Goal: Information Seeking & Learning: Learn about a topic

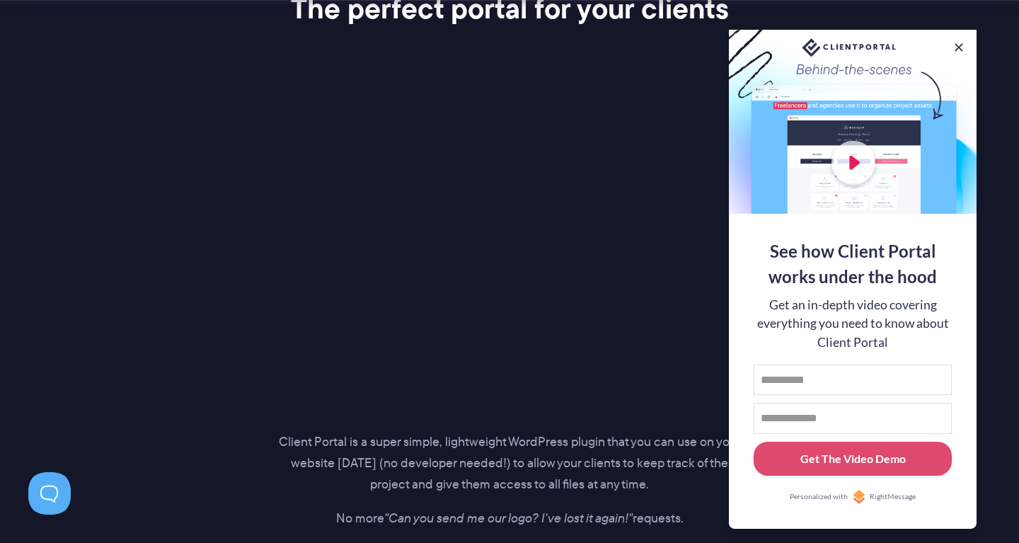
scroll to position [2021, 0]
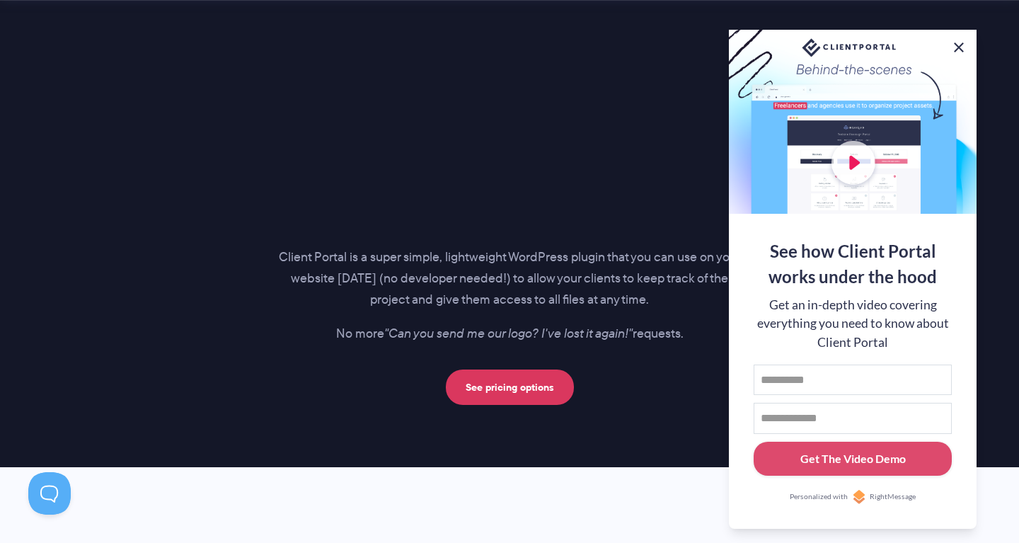
click at [961, 45] on button at bounding box center [958, 47] width 17 height 17
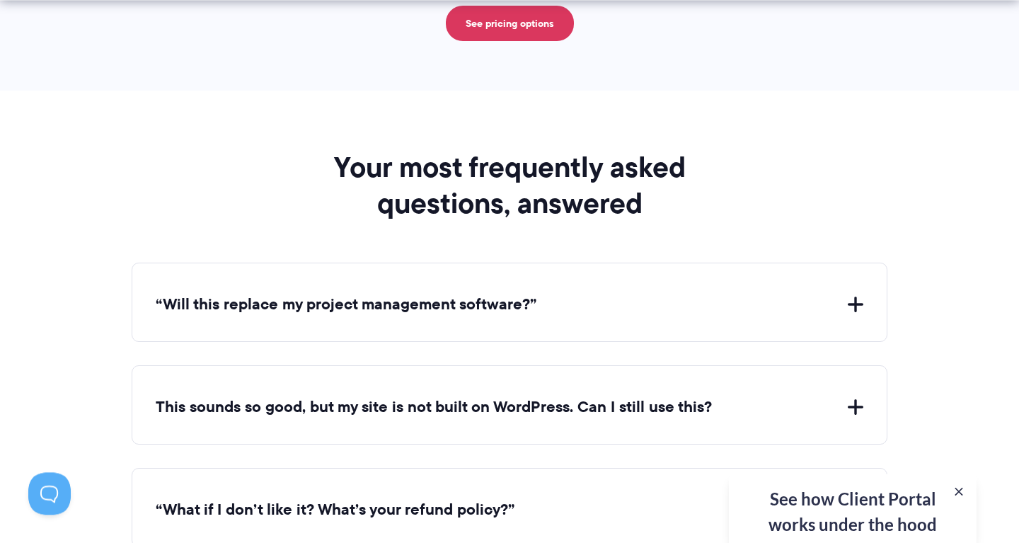
scroll to position [5124, 0]
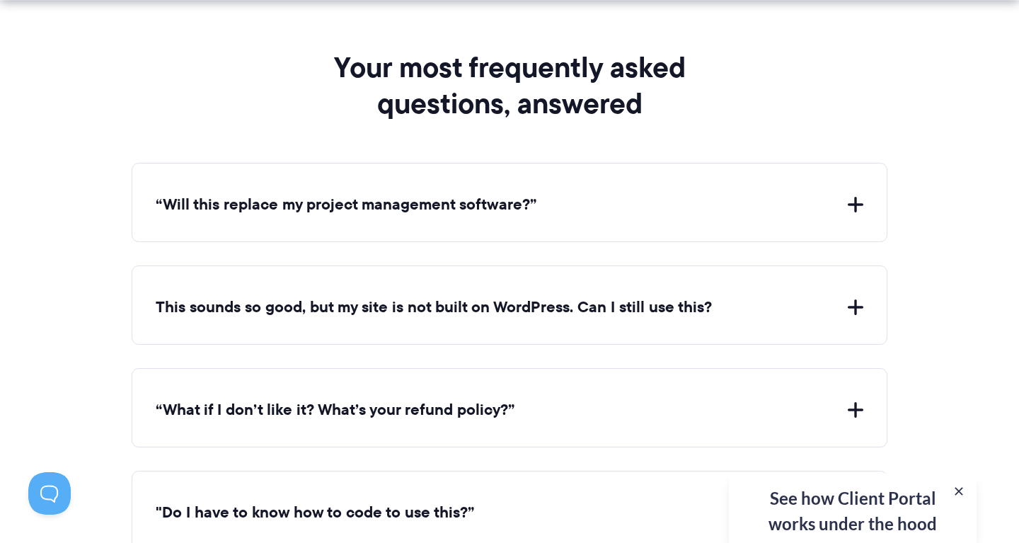
click at [859, 203] on button "“Will this replace my project management software?”" at bounding box center [509, 205] width 707 height 22
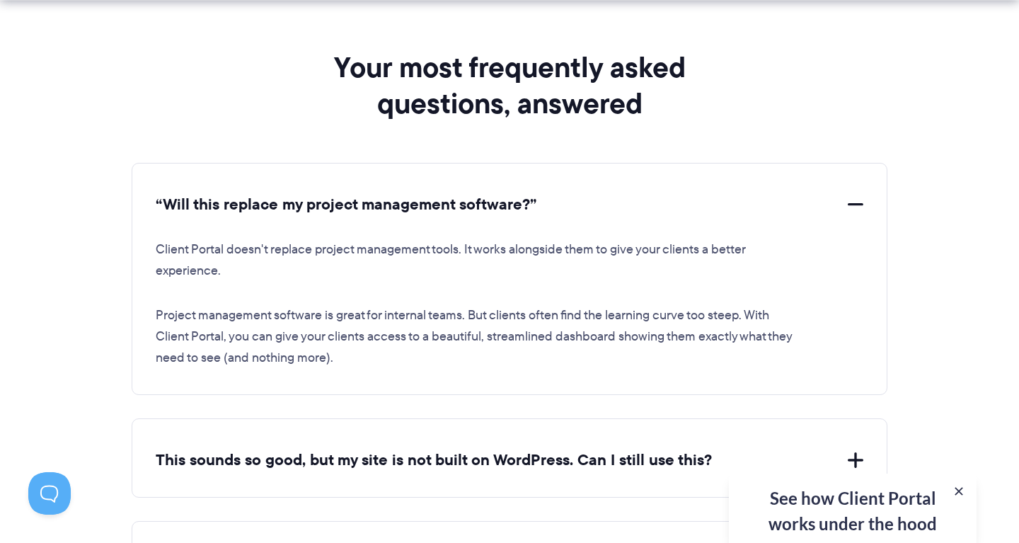
click at [859, 203] on button "“Will this replace my project management software?”" at bounding box center [509, 205] width 707 height 22
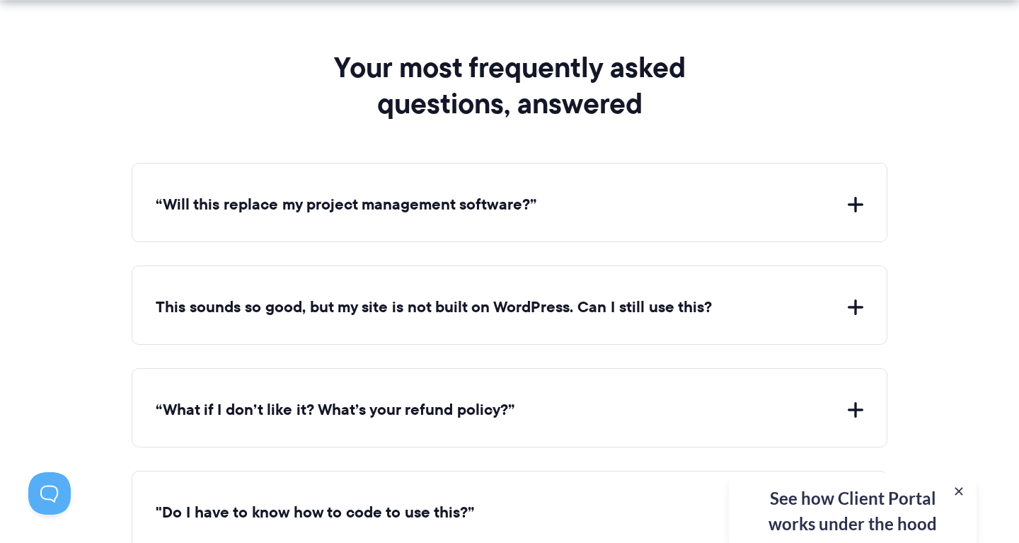
click at [850, 309] on button "This sounds so good, but my site is not built on WordPress. Can I still use thi…" at bounding box center [509, 307] width 707 height 22
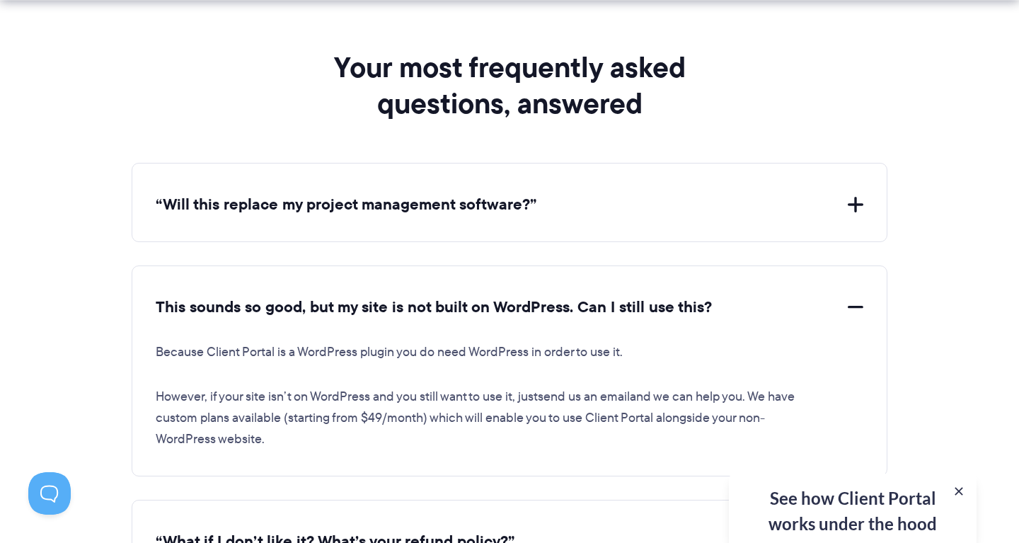
click at [850, 309] on button "This sounds so good, but my site is not built on WordPress. Can I still use thi…" at bounding box center [509, 307] width 707 height 22
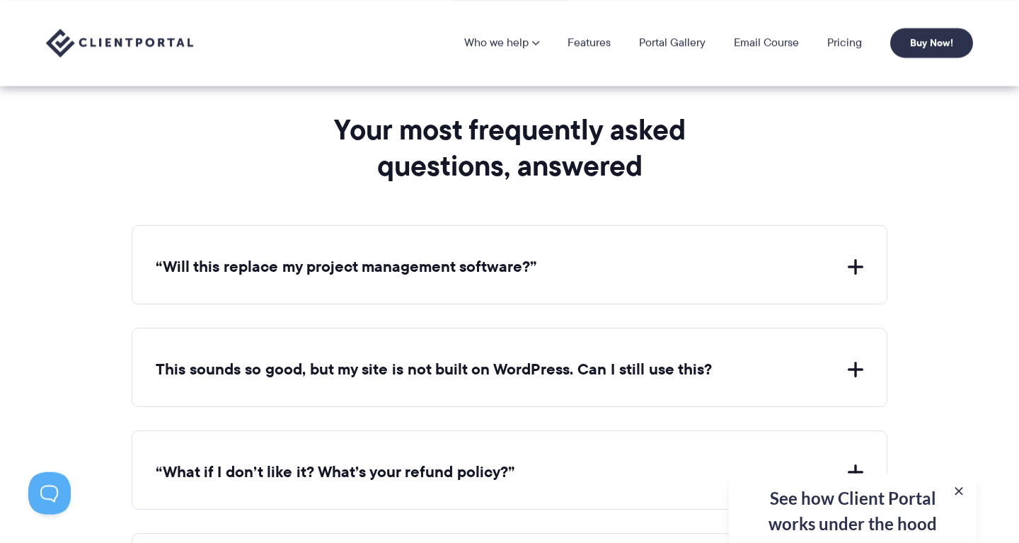
scroll to position [4979, 0]
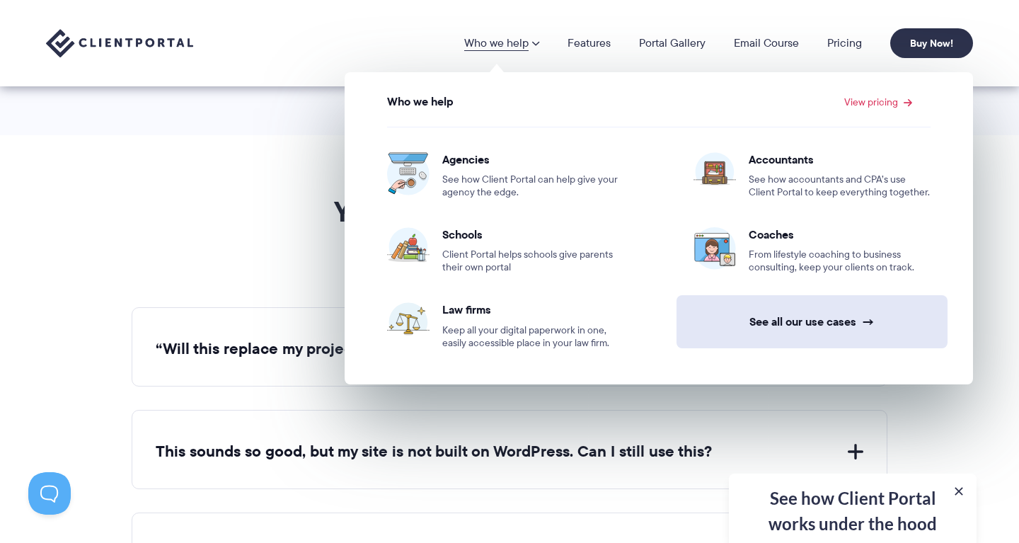
click at [787, 316] on link "See all our use cases →" at bounding box center [811, 321] width 271 height 53
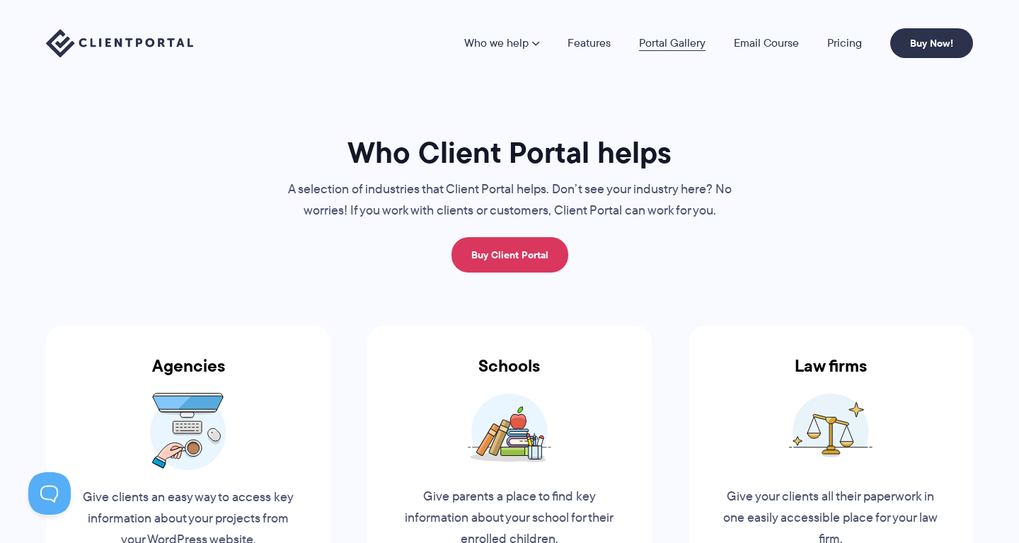
click at [674, 45] on link "Portal Gallery" at bounding box center [672, 42] width 67 height 11
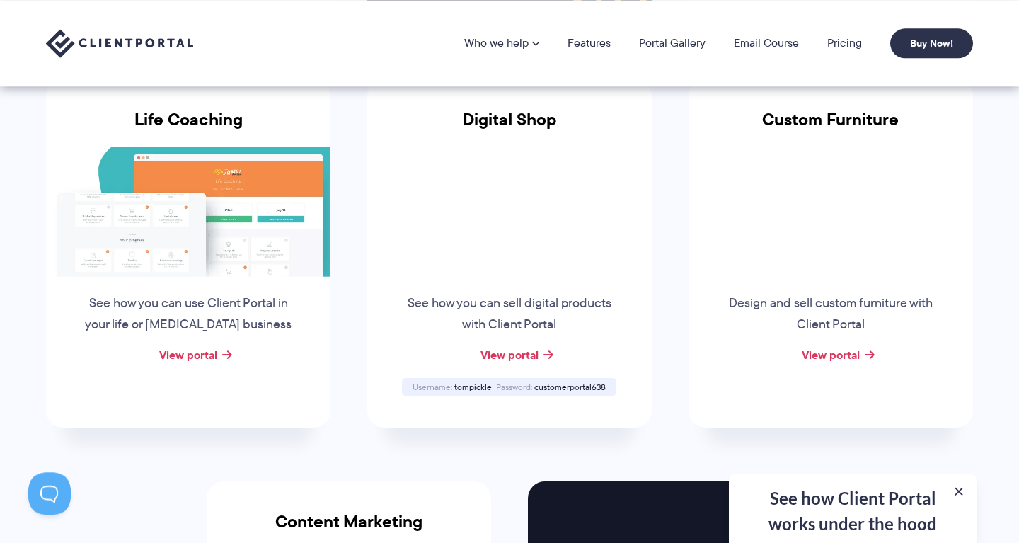
scroll to position [1010, 0]
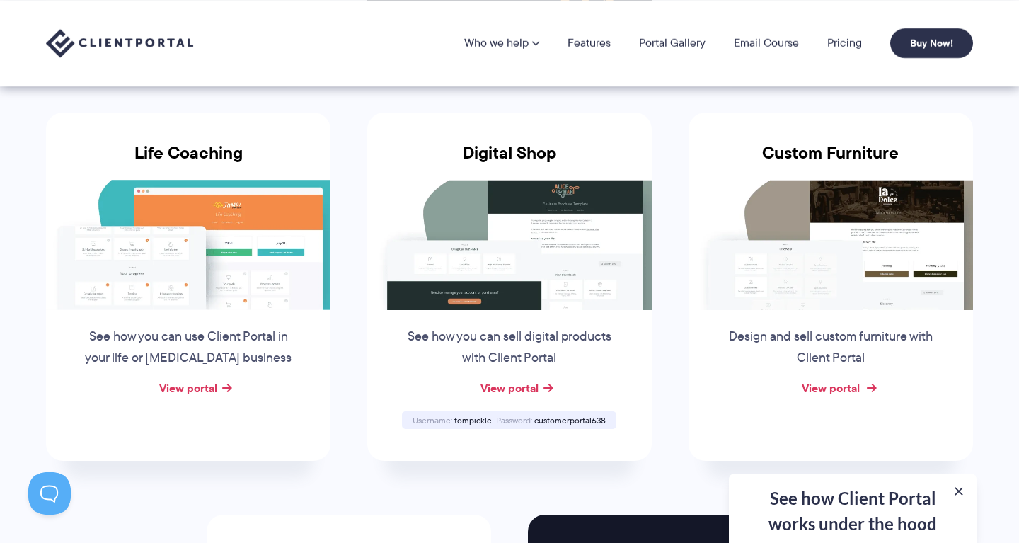
click at [834, 388] on link "View portal" at bounding box center [831, 387] width 58 height 17
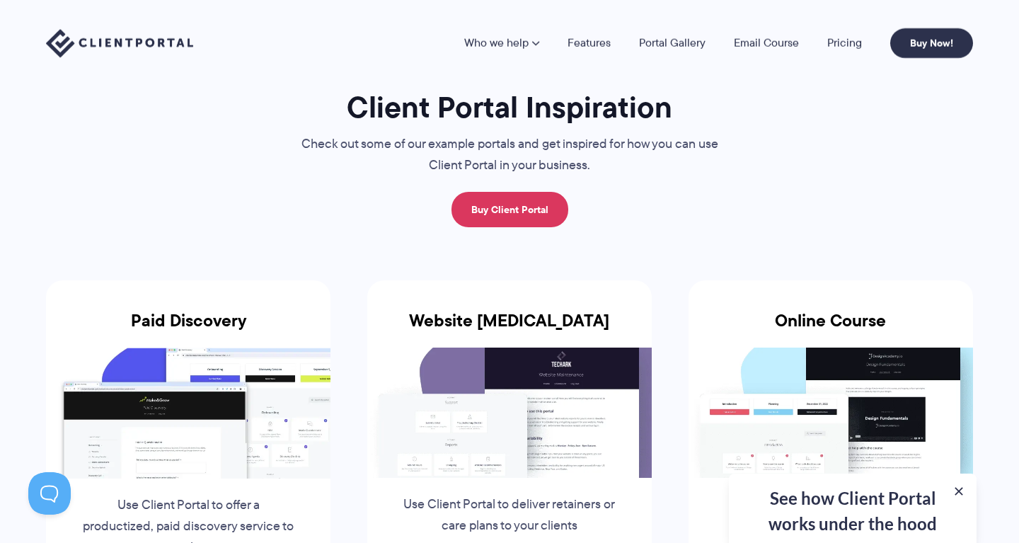
scroll to position [0, 0]
